Goal: Task Accomplishment & Management: Manage account settings

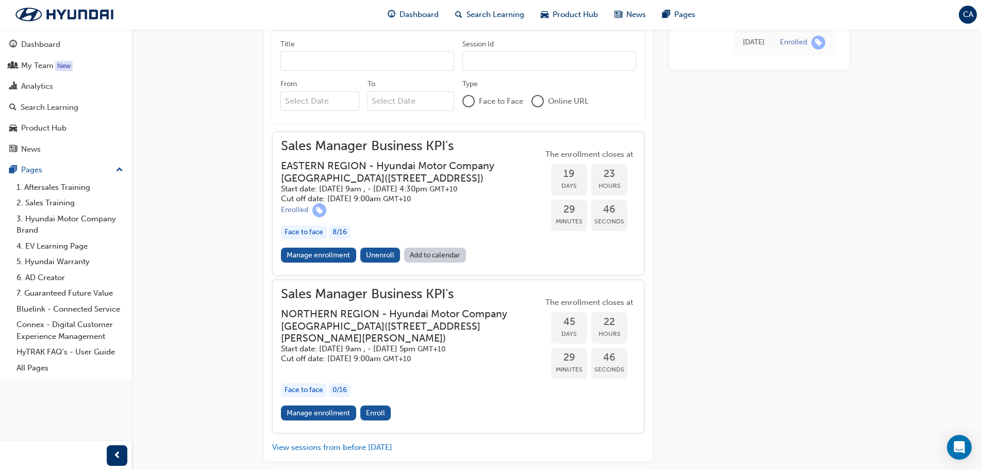
scroll to position [516, 0]
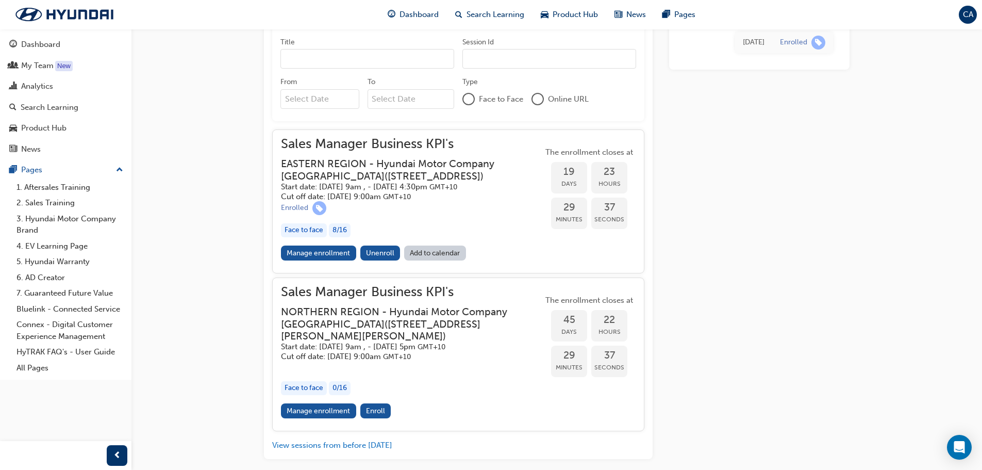
click at [337, 237] on div "8 / 16" at bounding box center [340, 230] width 22 height 14
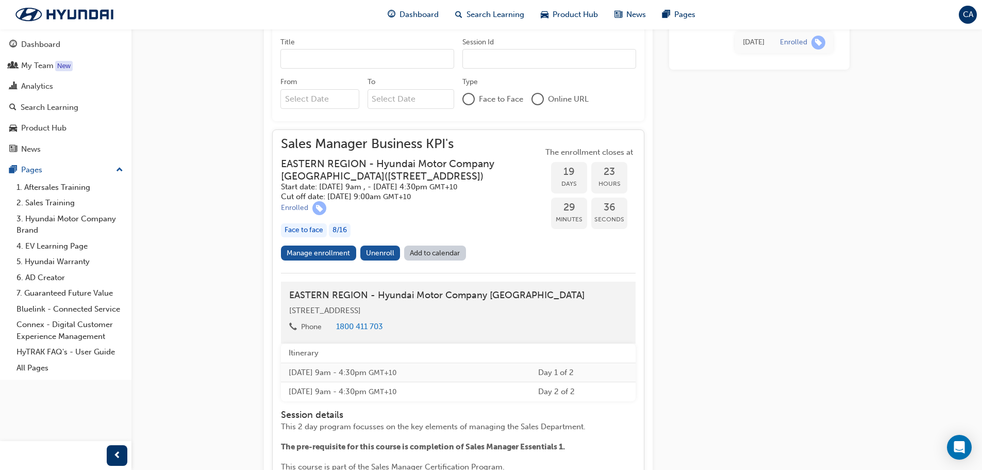
click at [337, 237] on div "8 / 16" at bounding box center [340, 230] width 22 height 14
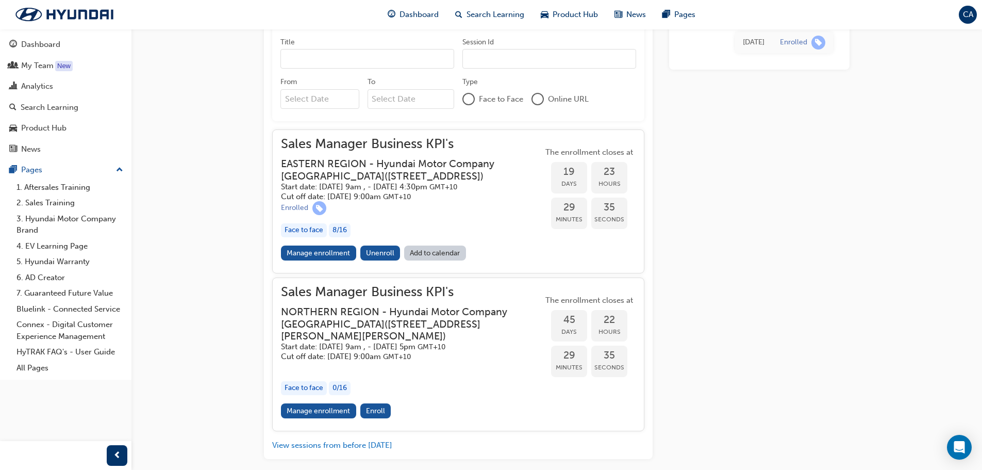
click at [337, 237] on div "8 / 16" at bounding box center [340, 230] width 22 height 14
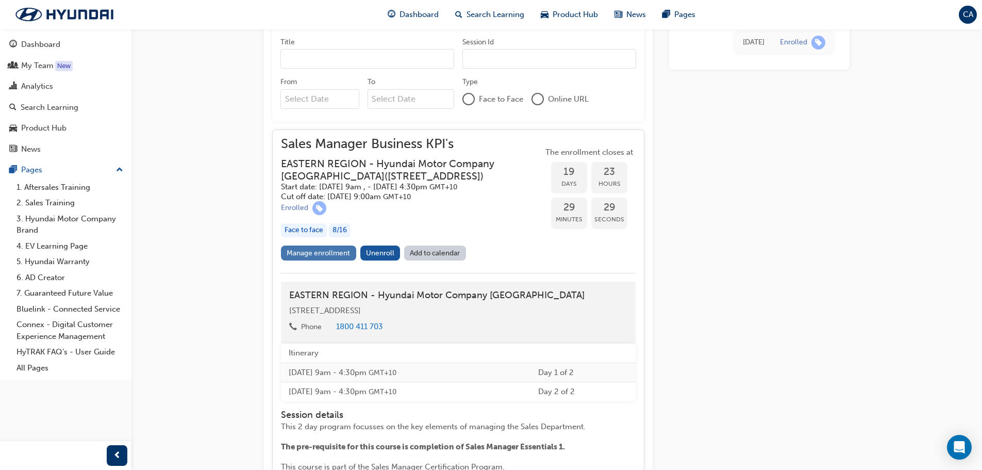
click at [324, 260] on link "Manage enrollment" at bounding box center [318, 252] width 75 height 15
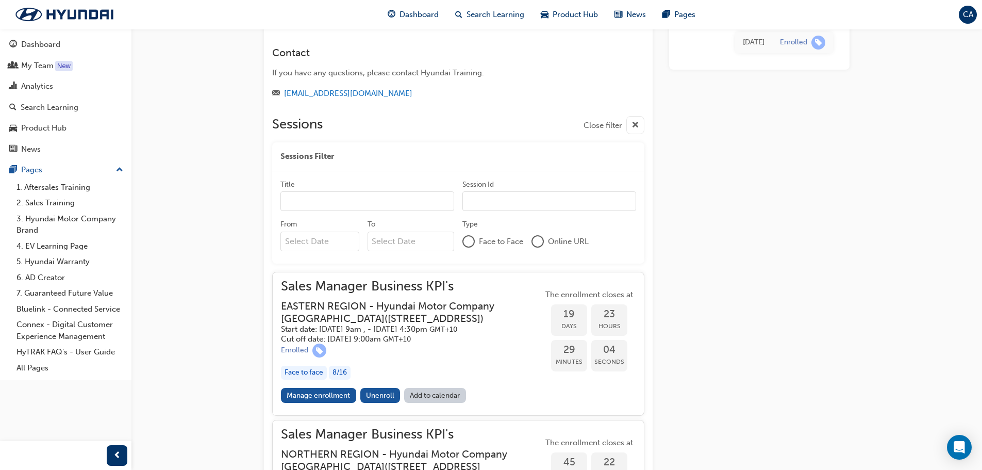
scroll to position [206, 0]
